Goal: Transaction & Acquisition: Purchase product/service

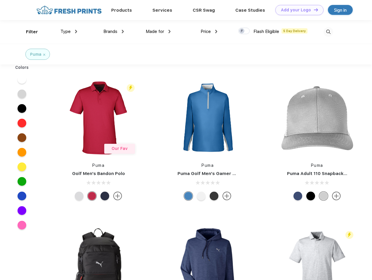
click at [297, 10] on link "Add your Logo Design Tool" at bounding box center [299, 10] width 48 height 10
click at [0, 0] on div "Design Tool" at bounding box center [0, 0] width 0 height 0
click at [313, 10] on link "Add your Logo Design Tool" at bounding box center [299, 10] width 48 height 10
click at [28, 32] on div "Filter" at bounding box center [32, 32] width 12 height 7
click at [69, 32] on span "Type" at bounding box center [65, 31] width 10 height 5
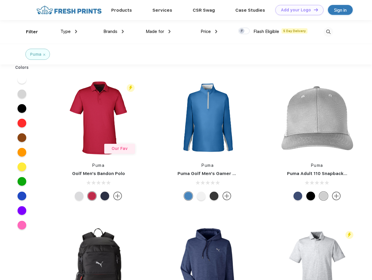
click at [114, 32] on span "Brands" at bounding box center [110, 31] width 14 height 5
click at [158, 32] on span "Made for" at bounding box center [155, 31] width 18 height 5
click at [209, 32] on span "Price" at bounding box center [206, 31] width 10 height 5
click at [244, 31] on div at bounding box center [243, 31] width 11 height 6
click at [242, 31] on input "checkbox" at bounding box center [240, 29] width 4 height 4
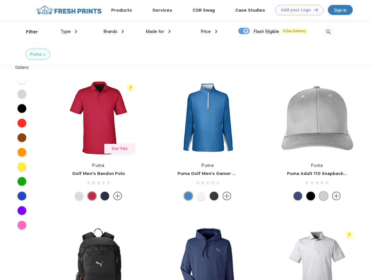
click at [328, 32] on img at bounding box center [329, 32] width 10 height 10
